Goal: Task Accomplishment & Management: Use online tool/utility

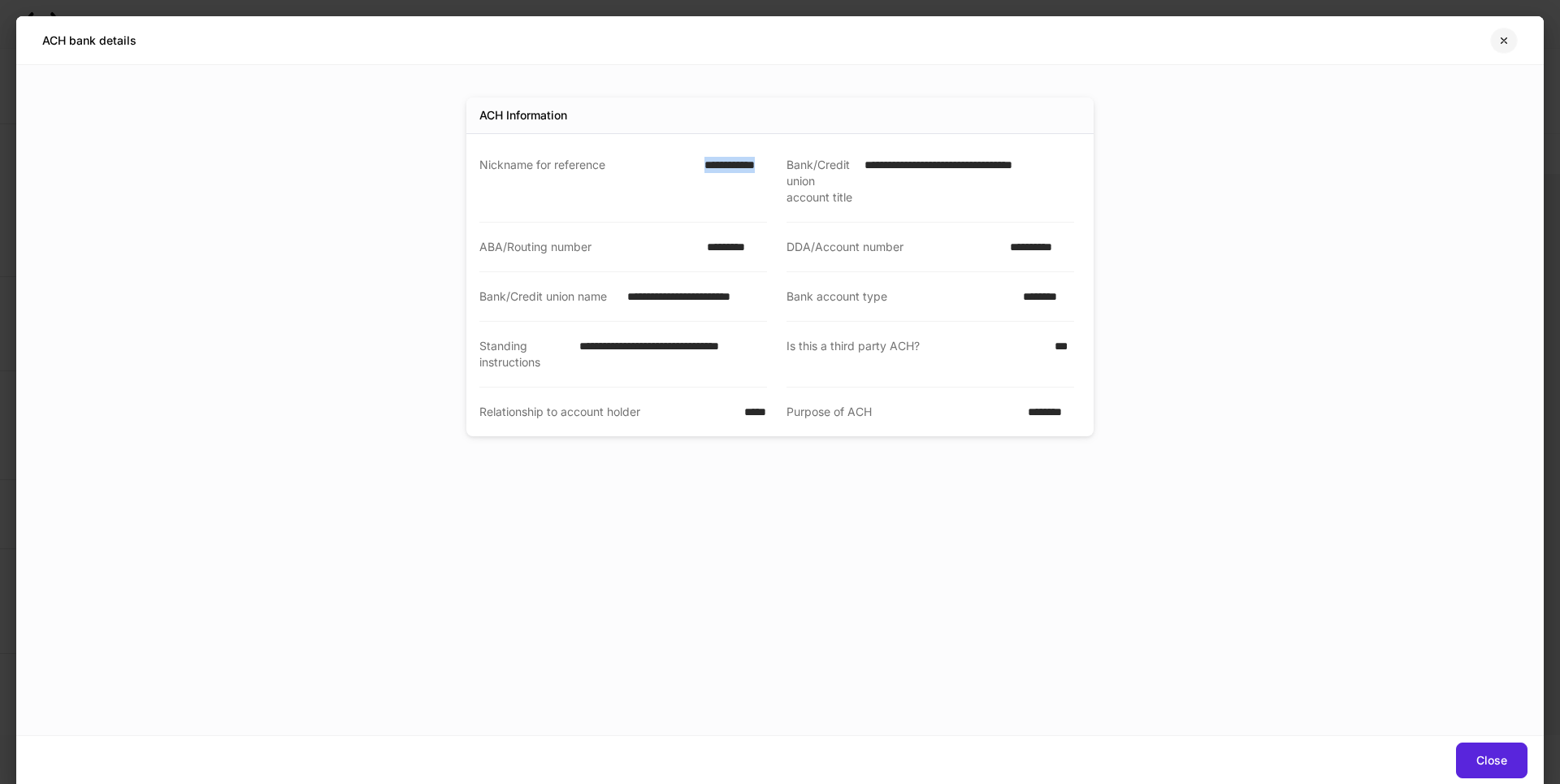
click at [1503, 39] on icon "button" at bounding box center [1503, 41] width 13 height 13
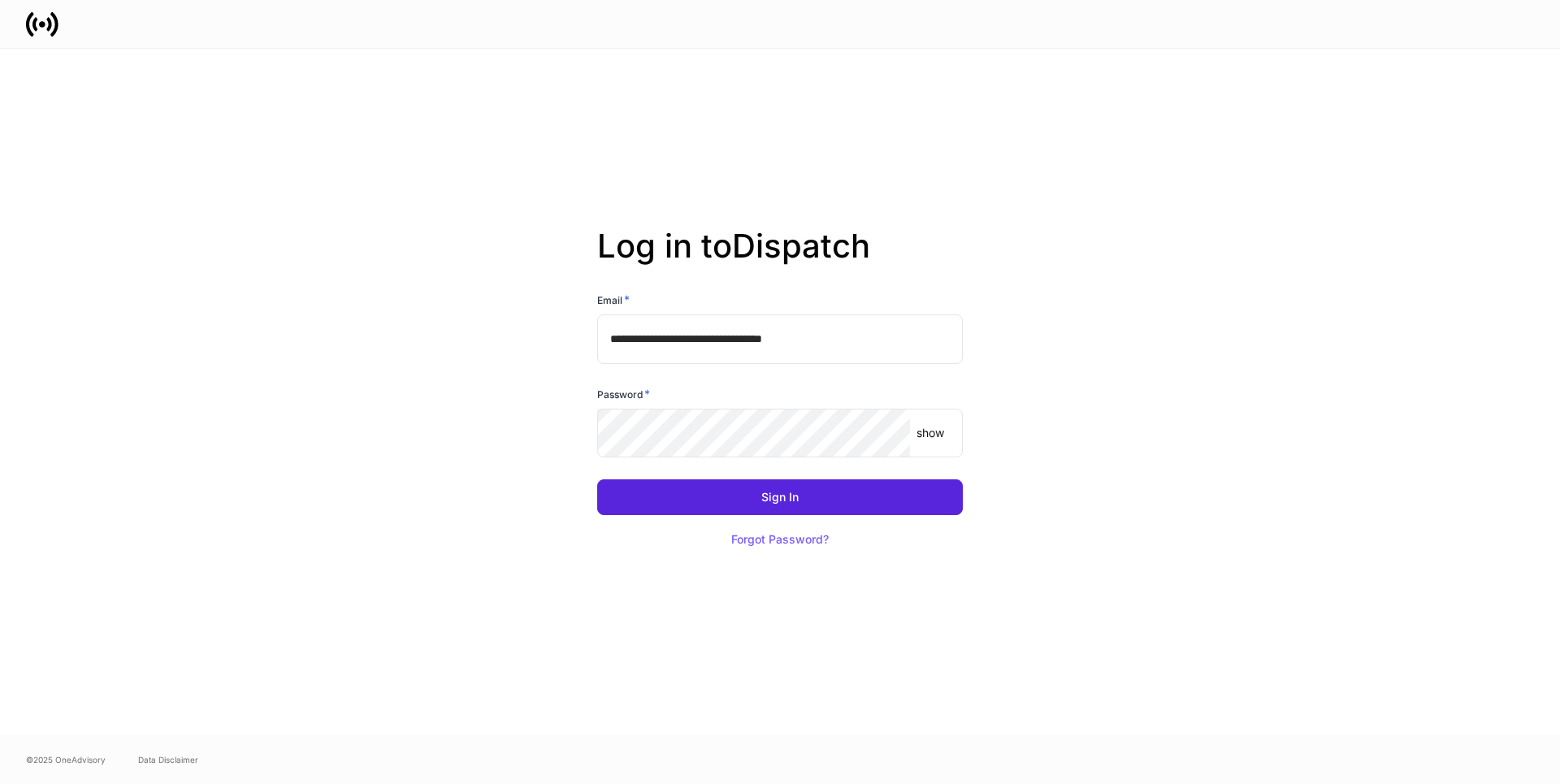
click at [839, 332] on input "**********" at bounding box center [780, 338] width 365 height 49
type input "**********"
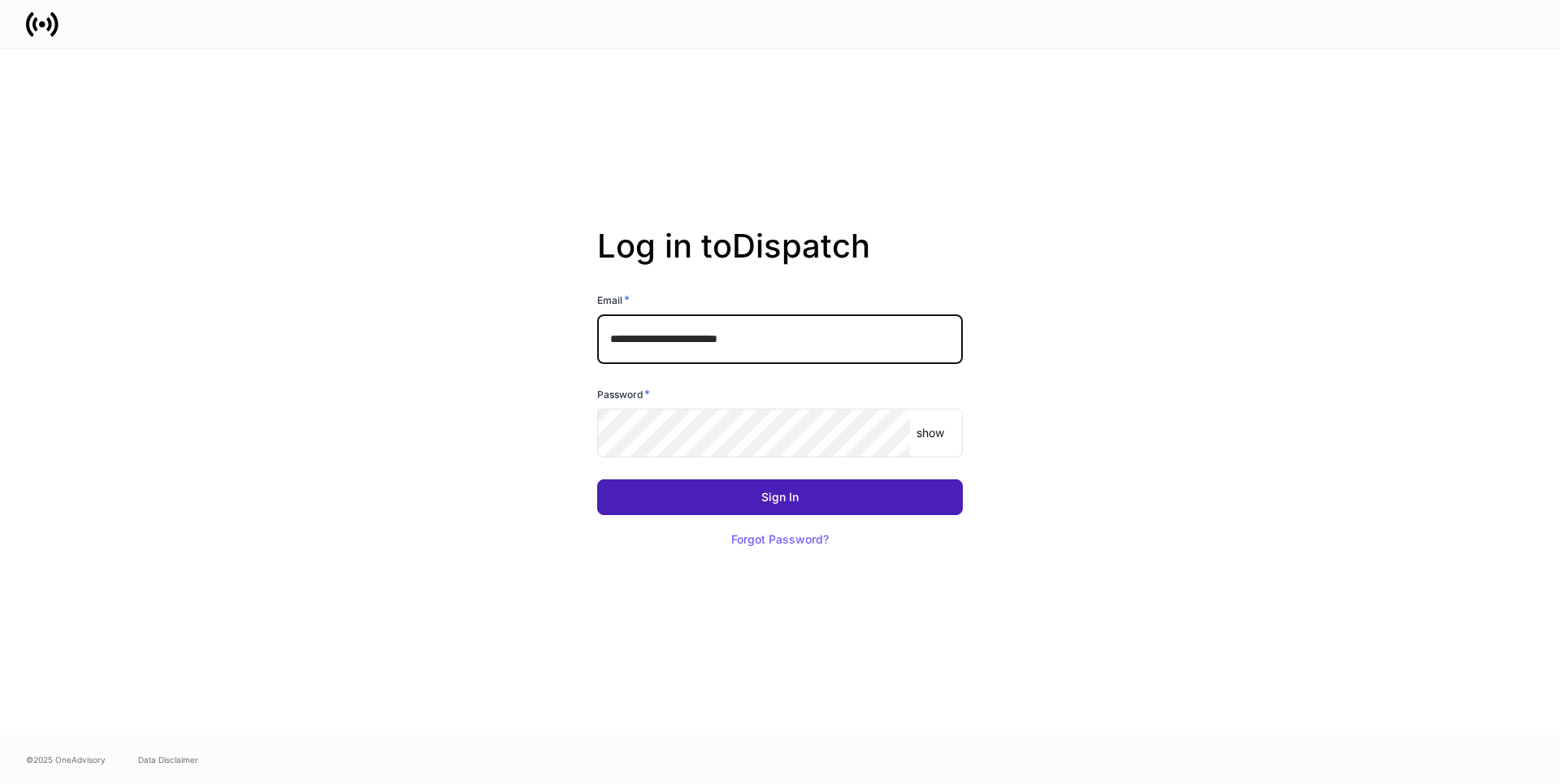
click at [746, 498] on button "Sign In" at bounding box center [780, 497] width 365 height 36
